Goal: Task Accomplishment & Management: Manage account settings

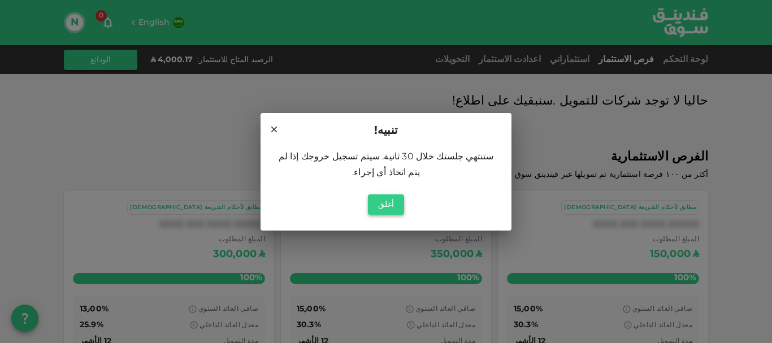
click at [379, 195] on button "أغلق" at bounding box center [386, 204] width 36 height 20
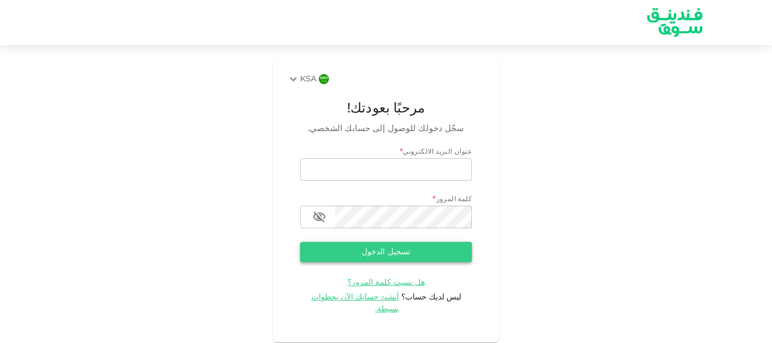
type input "node11@hotmail.com"
click at [376, 250] on button "تسجيل الدخول" at bounding box center [386, 252] width 172 height 20
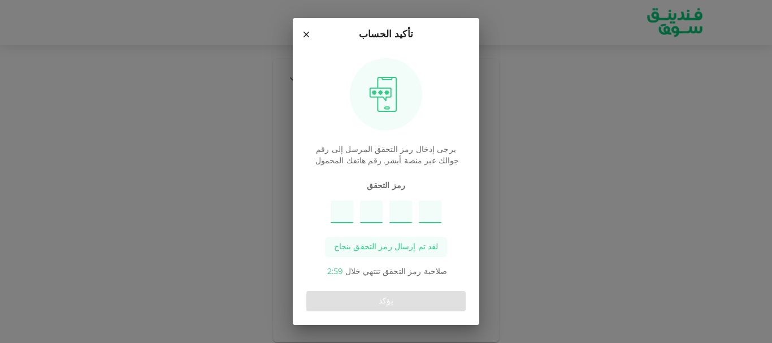
click at [310, 35] on icon at bounding box center [306, 35] width 6 height 6
